Goal: Task Accomplishment & Management: Use online tool/utility

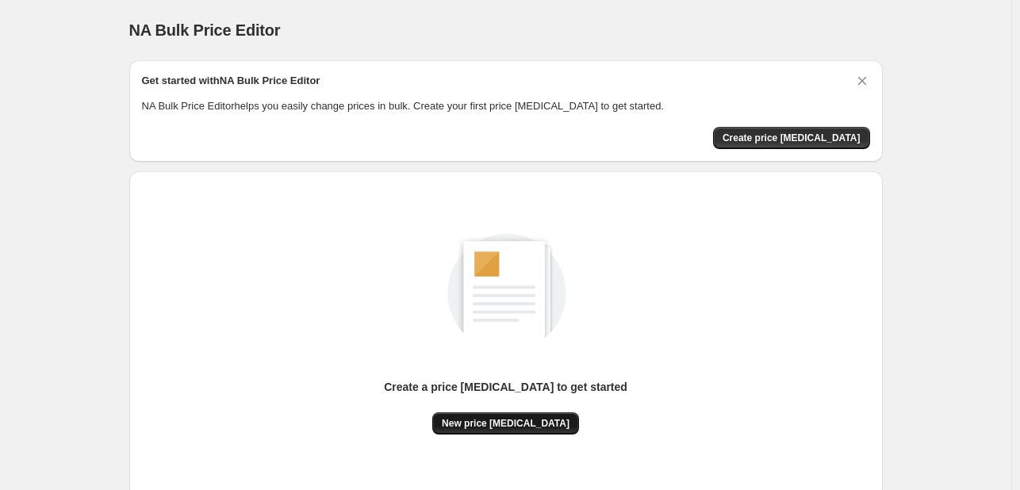
click at [483, 415] on button "New price [MEDICAL_DATA]" at bounding box center [505, 423] width 147 height 22
